Goal: Feedback & Contribution: Contribute content

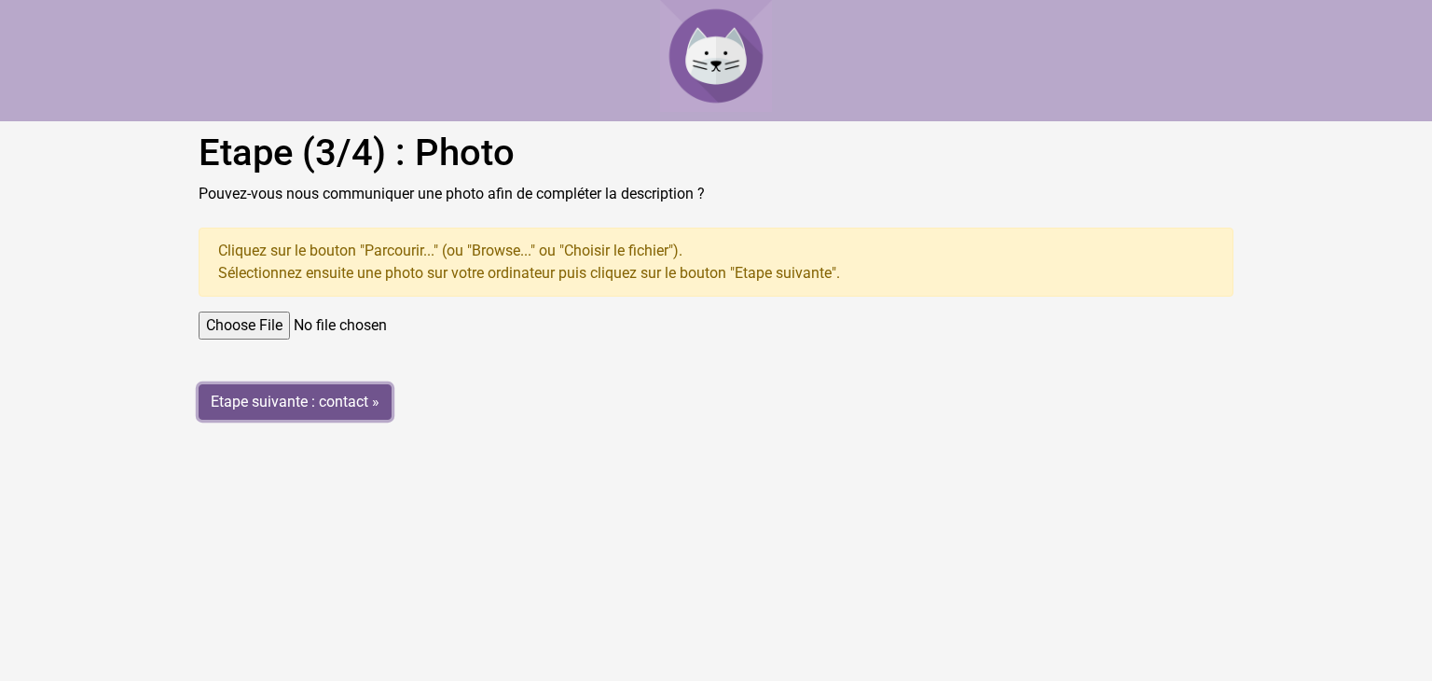
click at [355, 393] on input "Etape suivante : contact »" at bounding box center [295, 401] width 193 height 35
click at [301, 327] on input "file" at bounding box center [716, 325] width 1035 height 28
type input "C:\fakepath\20250927_113315.jpg"
click at [378, 397] on input "Etape suivante : contact »" at bounding box center [295, 401] width 193 height 35
